Goal: Task Accomplishment & Management: Complete application form

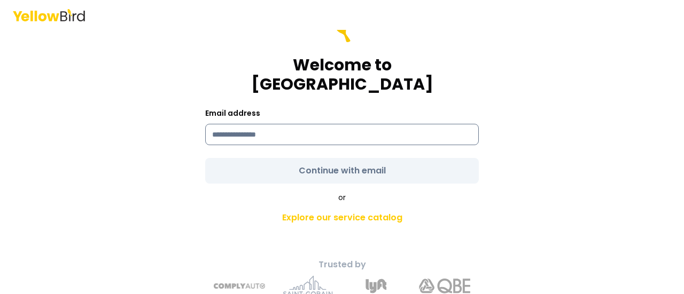
click at [299, 124] on input at bounding box center [341, 134] width 273 height 21
type input "**********"
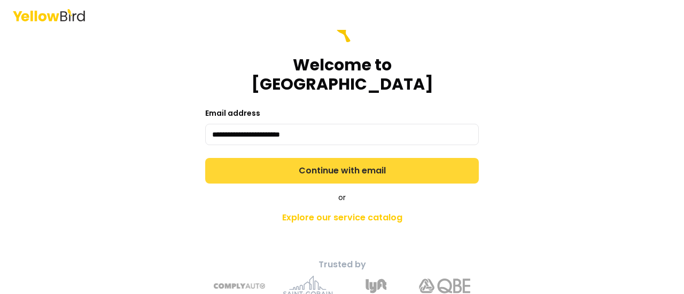
click at [314, 158] on button "Continue with email" at bounding box center [341, 171] width 273 height 26
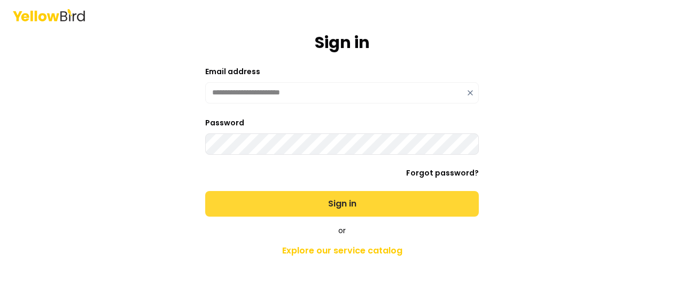
click at [311, 199] on button "Sign in" at bounding box center [341, 204] width 273 height 26
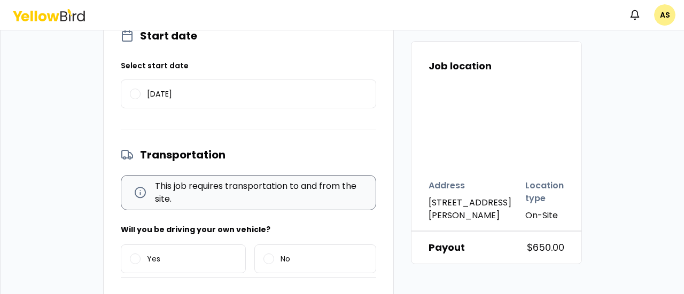
scroll to position [267, 0]
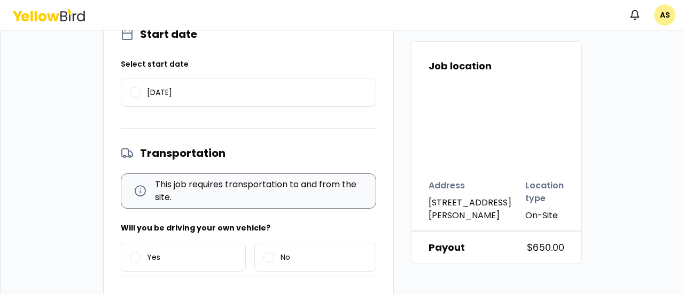
click at [393, 146] on div "Forklift Training - [STREET_ADDRESS][PERSON_NAME] Confirm details Start date Se…" at bounding box center [342, 149] width 479 height 606
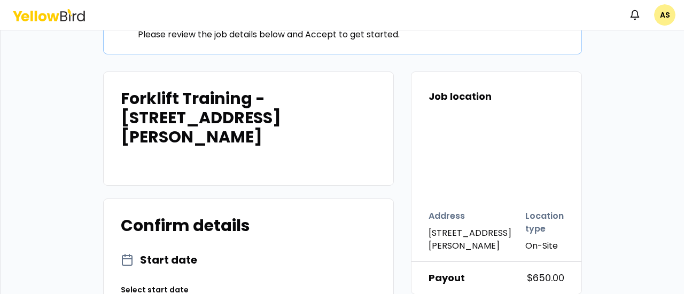
scroll to position [0, 0]
